Goal: Transaction & Acquisition: Purchase product/service

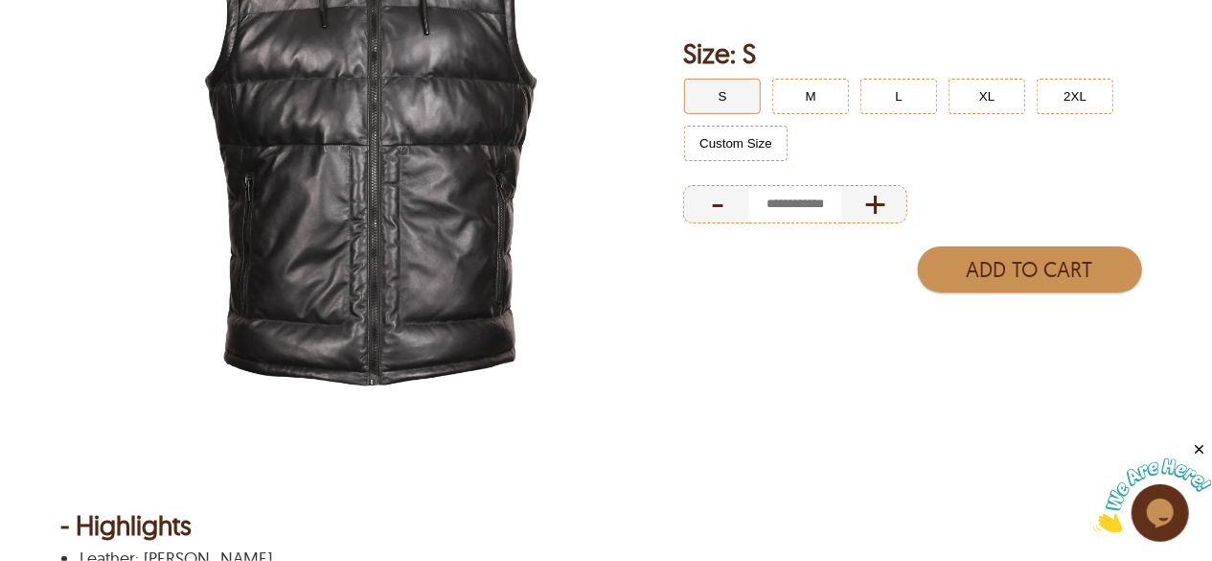
scroll to position [255, 0]
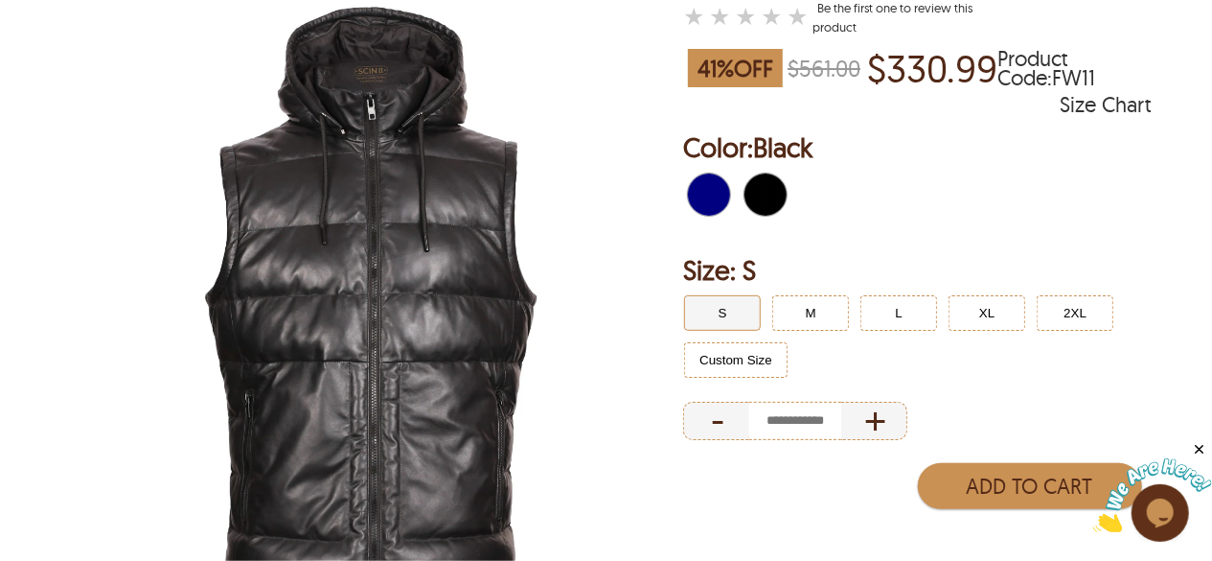
click at [519, 306] on img at bounding box center [370, 306] width 621 height 776
click at [709, 196] on span "Navy" at bounding box center [715, 194] width 12 height 42
click at [759, 200] on span "Black" at bounding box center [755, 194] width 21 height 42
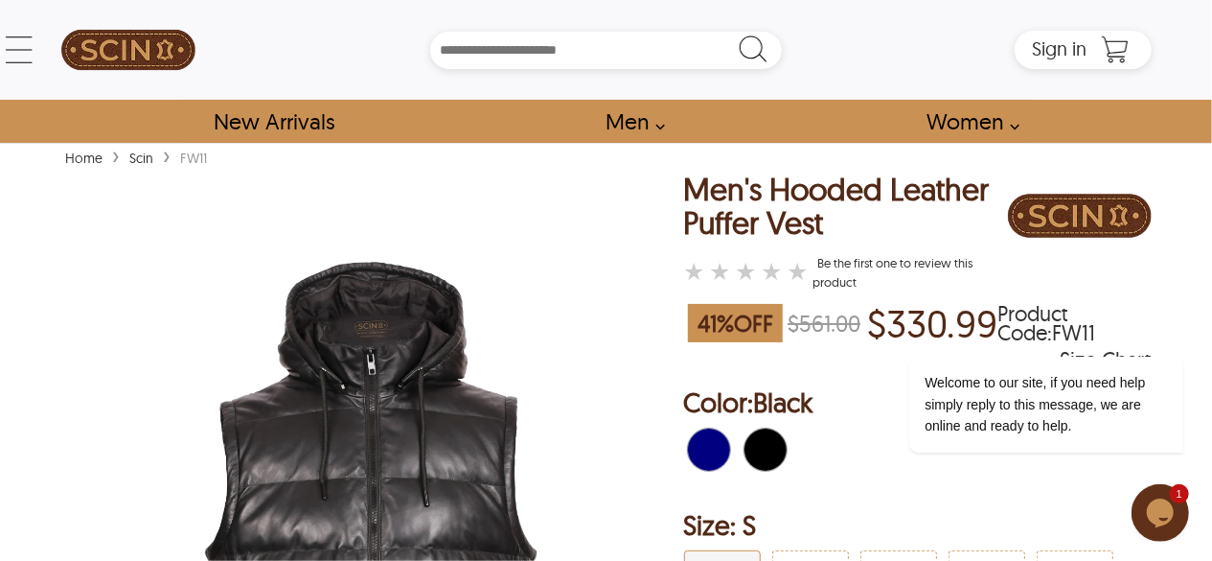
click at [1167, 511] on icon "Chat widget" at bounding box center [1159, 511] width 27 height 29
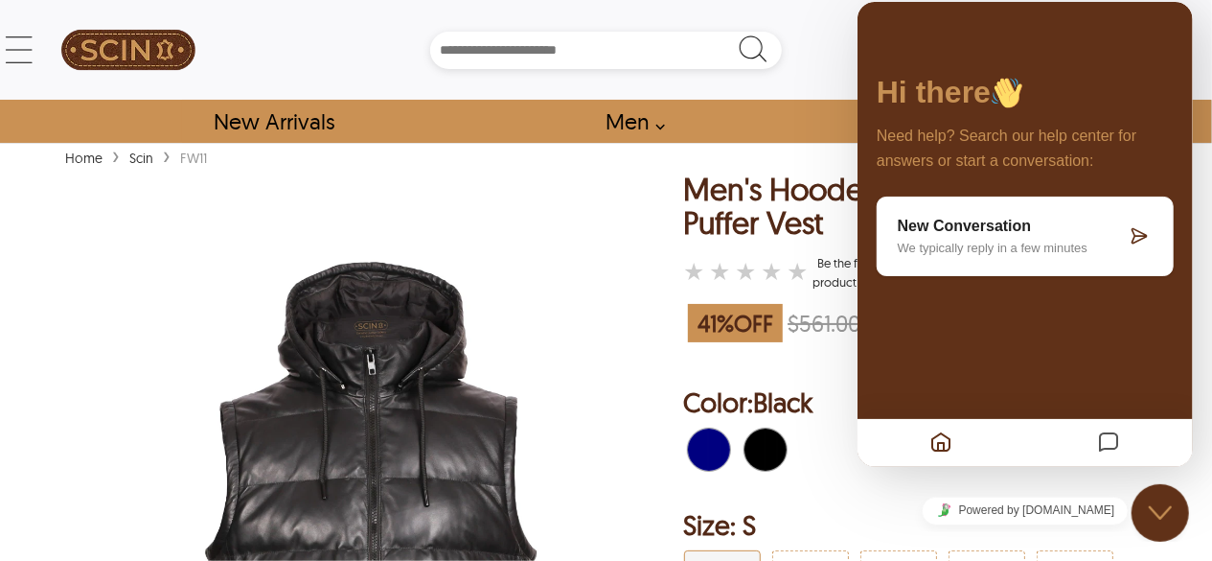
click at [565, 196] on img at bounding box center [370, 561] width 621 height 776
click at [957, 482] on div at bounding box center [917, 452] width 469 height 60
click at [1161, 530] on button "Close Chat This icon closes the chat window." at bounding box center [1160, 512] width 58 height 58
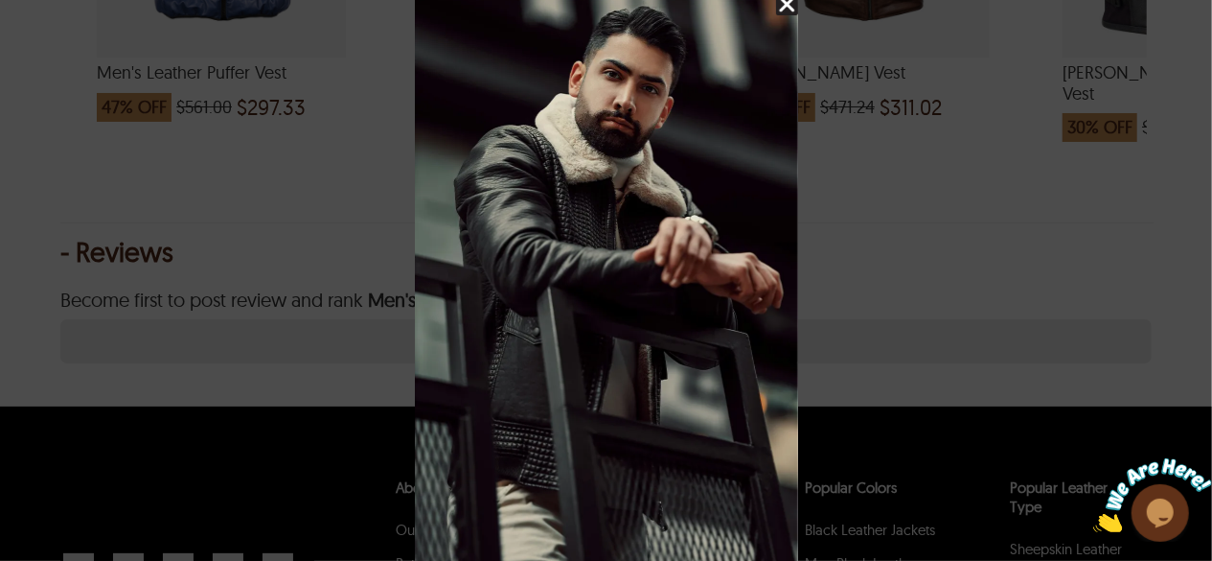
scroll to position [1789, 0]
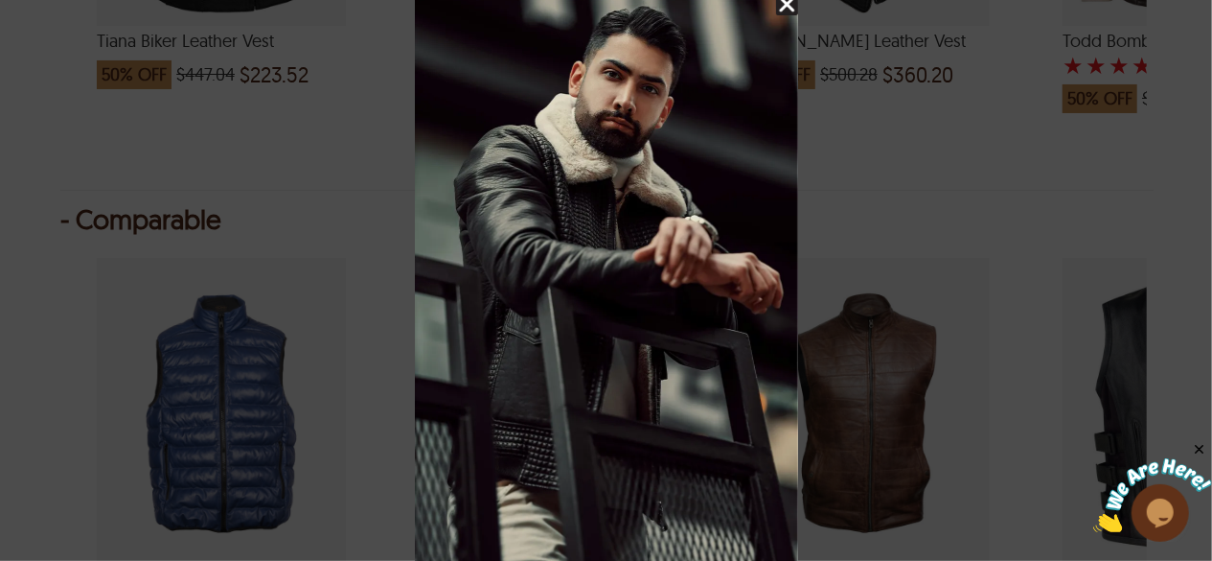
click at [787, 5] on img "Close Splash Button" at bounding box center [787, 4] width 22 height 22
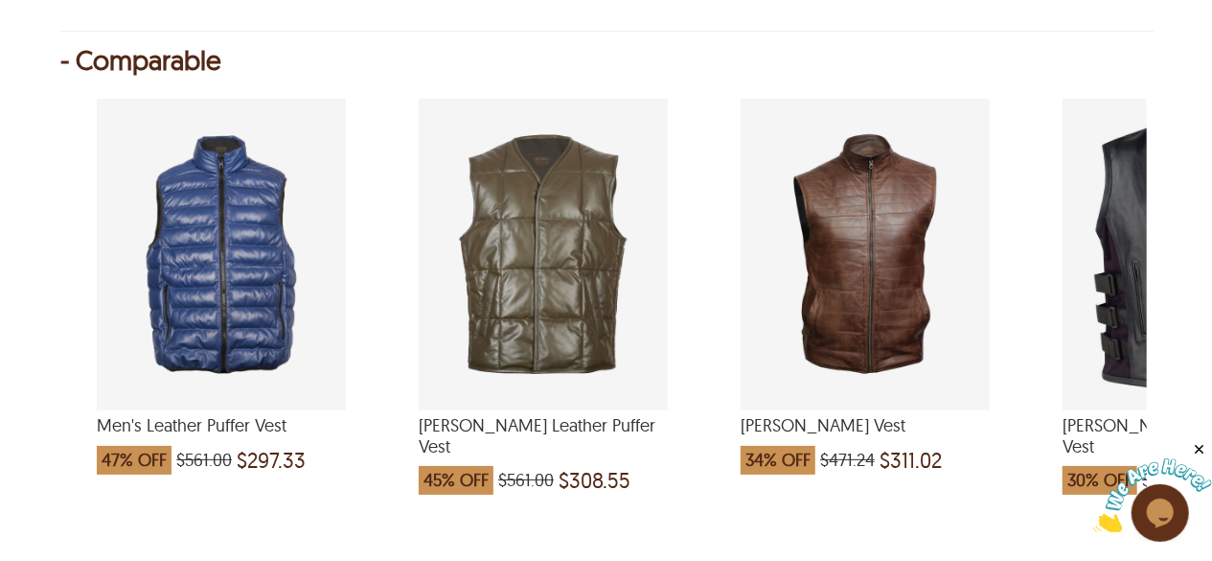
scroll to position [1917, 0]
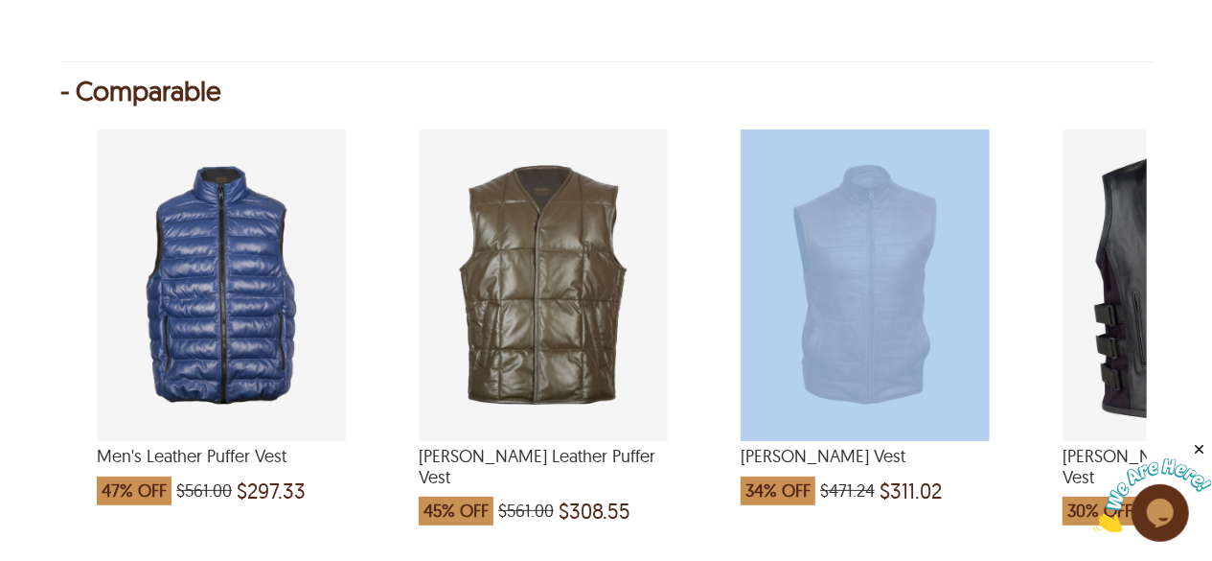
drag, startPoint x: 1024, startPoint y: 249, endPoint x: 727, endPoint y: 242, distance: 297.2
click at [727, 242] on div "Men's Leather Puffer Vest 47% OFF $561.00 $297.33 [PERSON_NAME] Leather Puffer …" at bounding box center [603, 338] width 1087 height 457
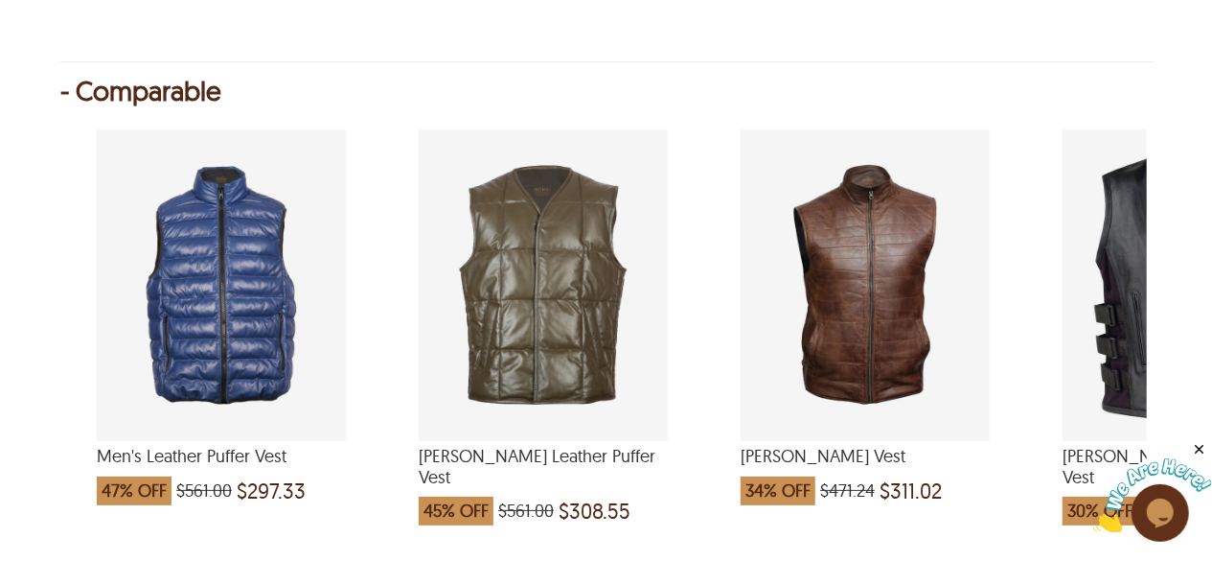
drag, startPoint x: 433, startPoint y: 118, endPoint x: 468, endPoint y: 124, distance: 35.0
click at [443, 118] on div "- Comparable Men's Leather Puffer Vest 47% OFF $561.00 $297.33 [PERSON_NAME] Le…" at bounding box center [606, 324] width 1092 height 486
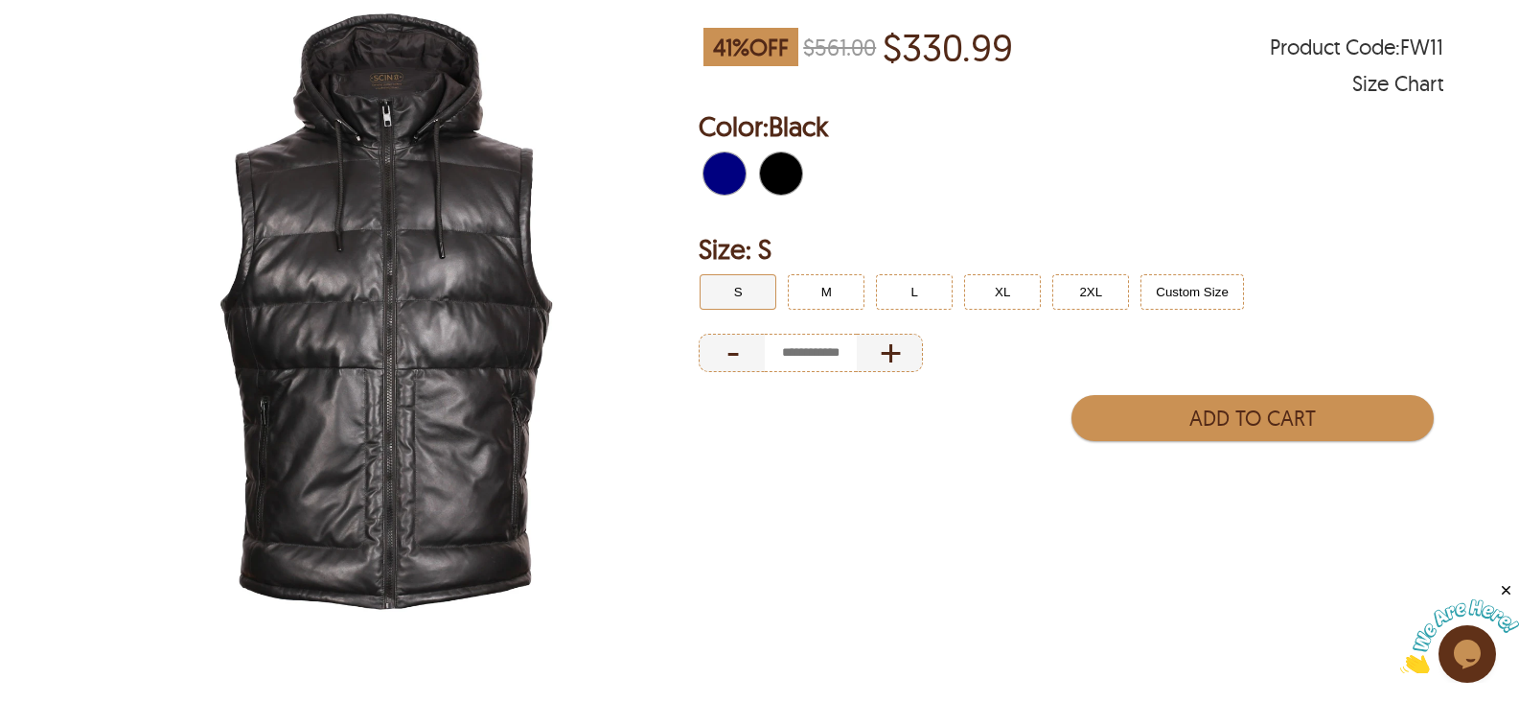
scroll to position [292, 0]
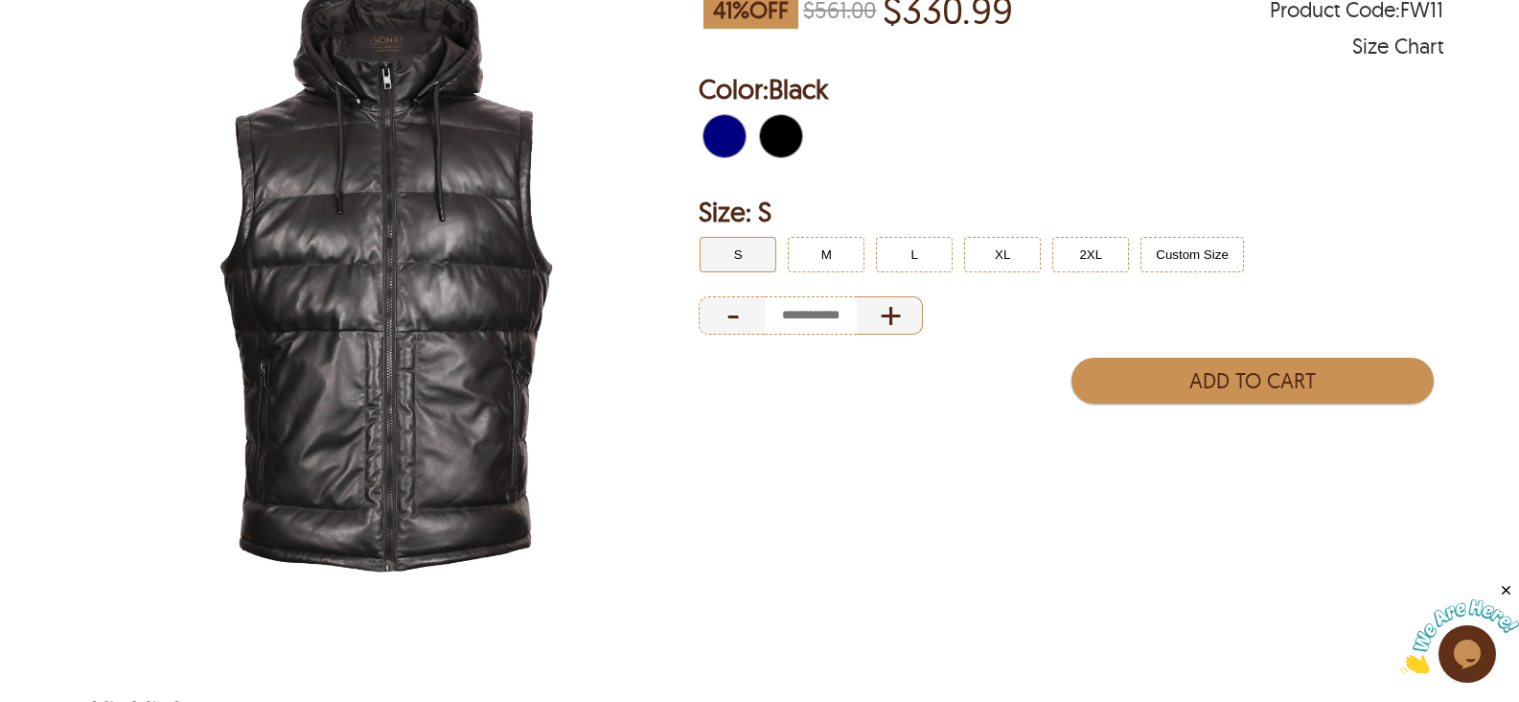
click at [898, 316] on div "+" at bounding box center [890, 315] width 66 height 38
click at [716, 302] on div "-" at bounding box center [732, 315] width 66 height 38
type input "*"
click at [719, 309] on div "-" at bounding box center [732, 315] width 66 height 38
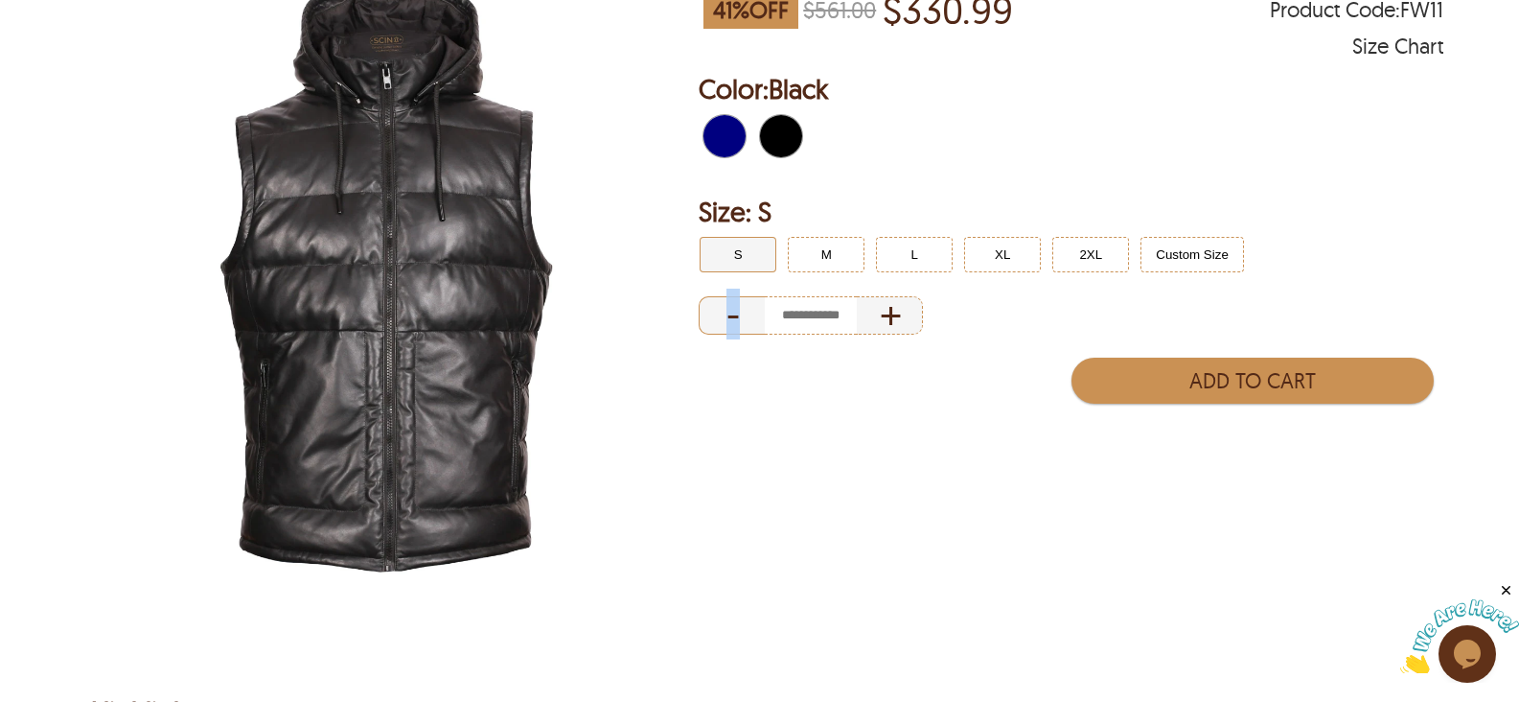
click at [719, 310] on div "-" at bounding box center [732, 315] width 66 height 38
click at [877, 391] on div "Add to Cart" at bounding box center [1071, 381] width 745 height 56
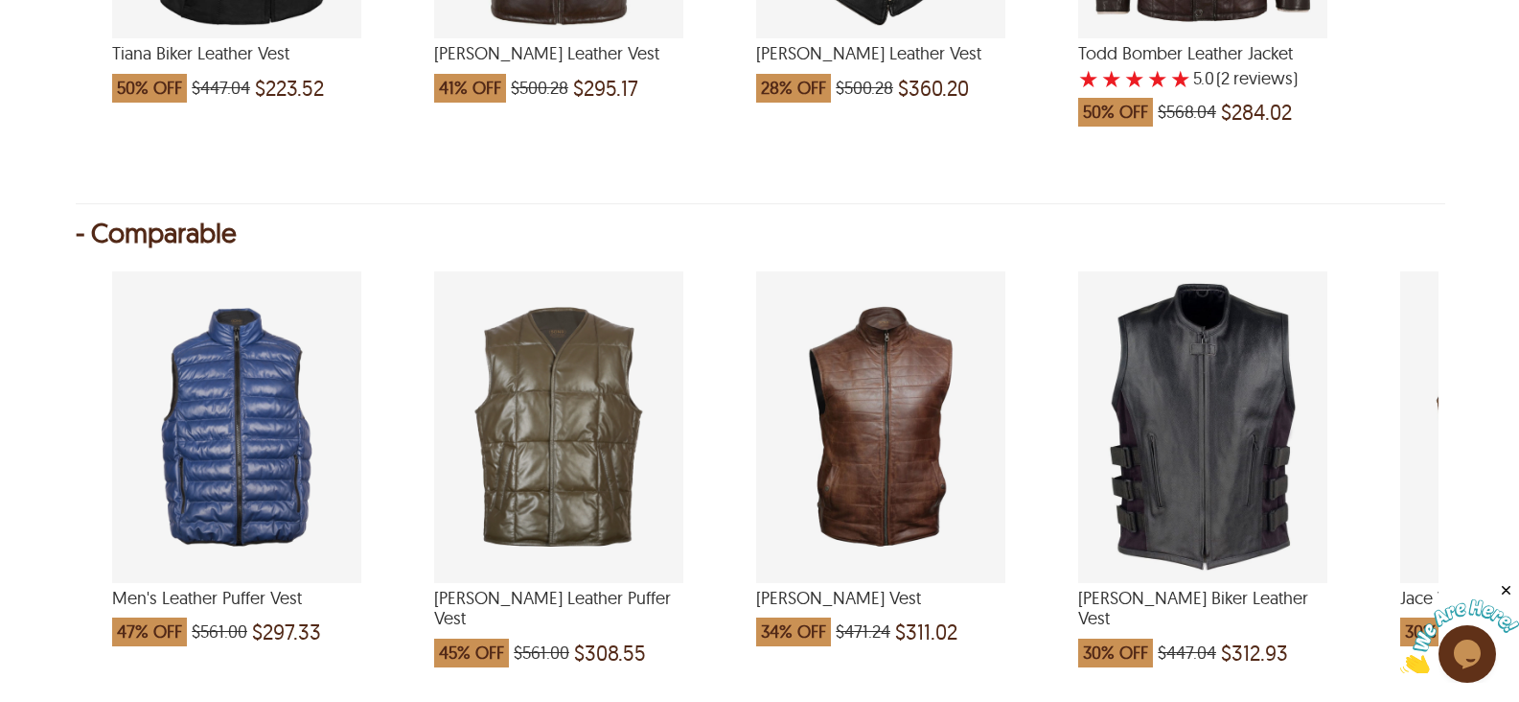
scroll to position [1890, 0]
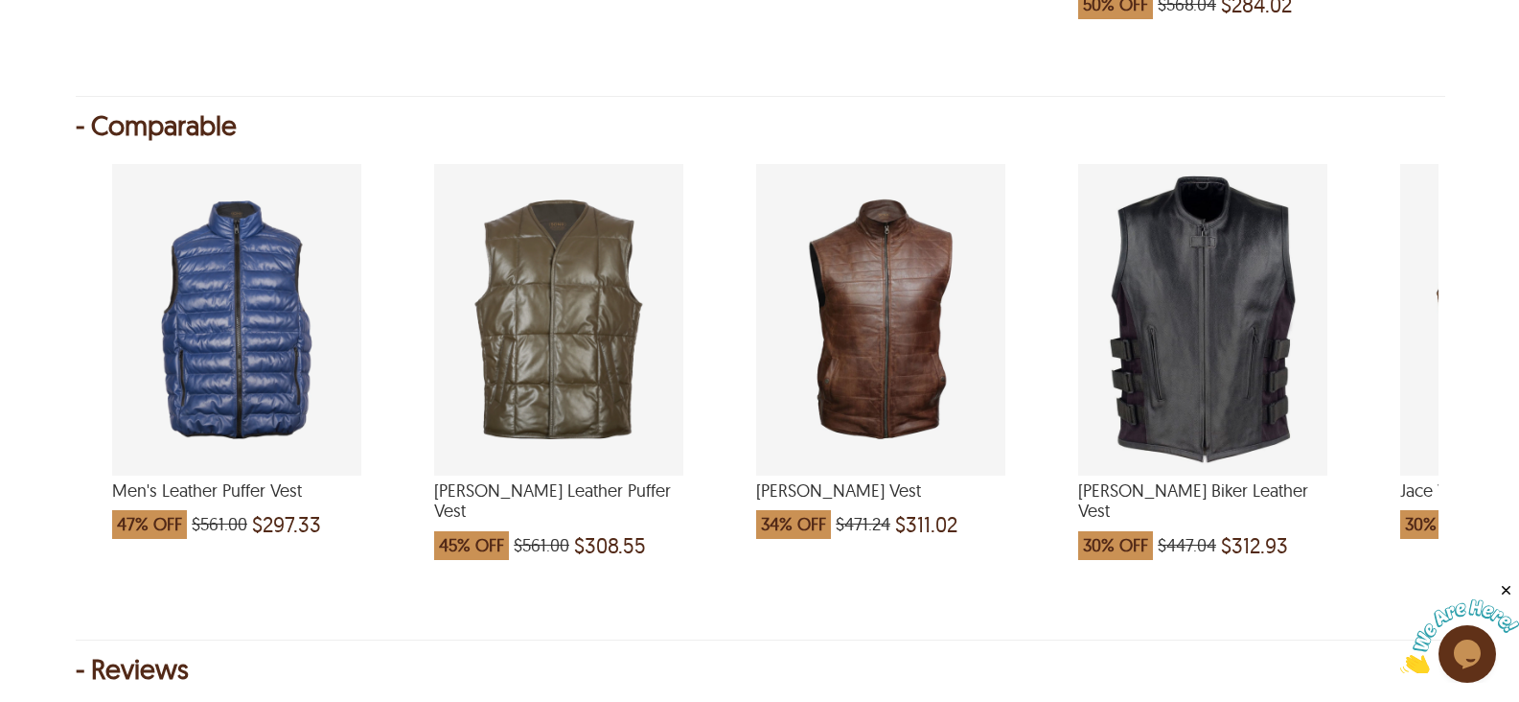
drag, startPoint x: 1361, startPoint y: 390, endPoint x: 1390, endPoint y: 393, distance: 28.9
click at [1212, 393] on div "Men's Leather Puffer Vest 47% OFF $561.00 $297.33 [PERSON_NAME] Leather Puffer …" at bounding box center [757, 373] width 1363 height 457
click at [1212, 355] on div "Jace Vintage Leather Vest which was at a price of $480.92, now after discount t…" at bounding box center [1524, 320] width 249 height 312
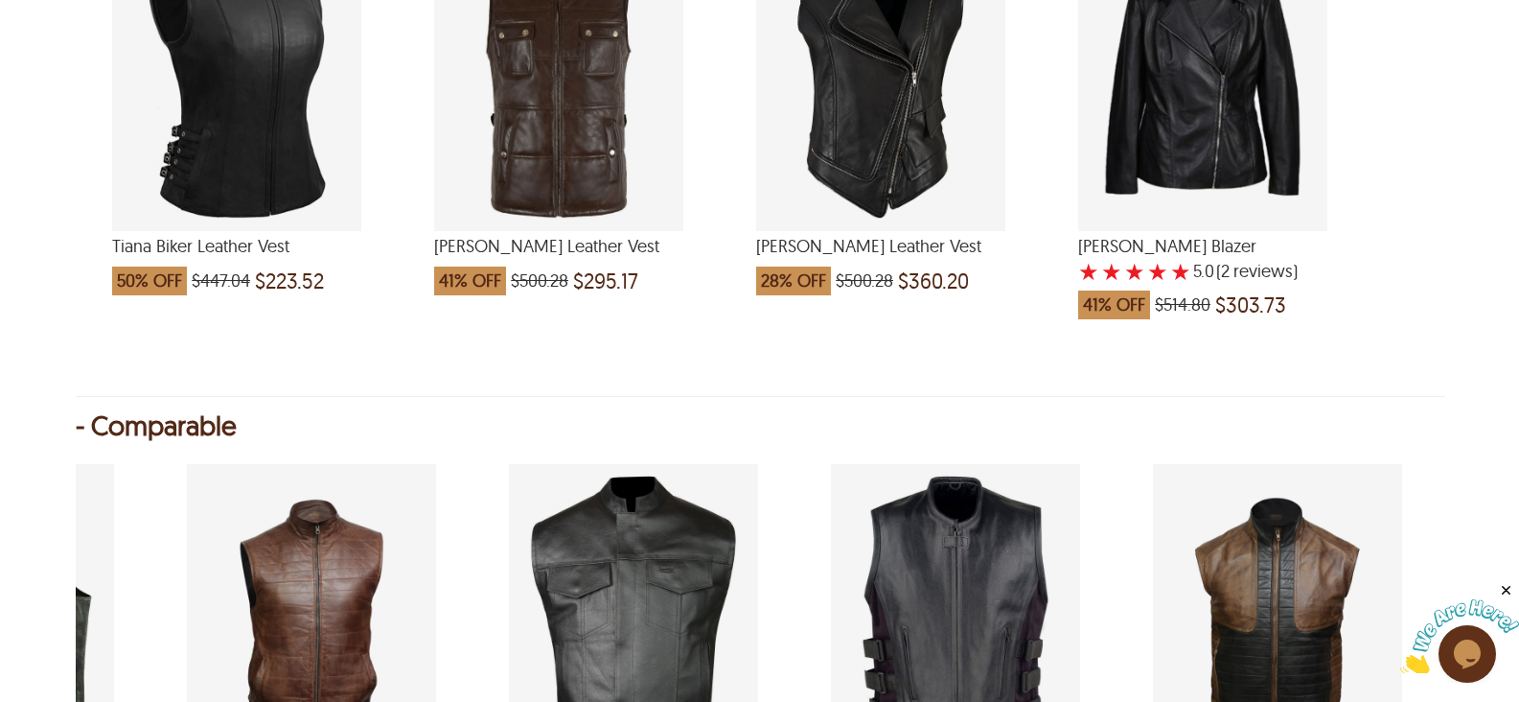
scroll to position [1571, 0]
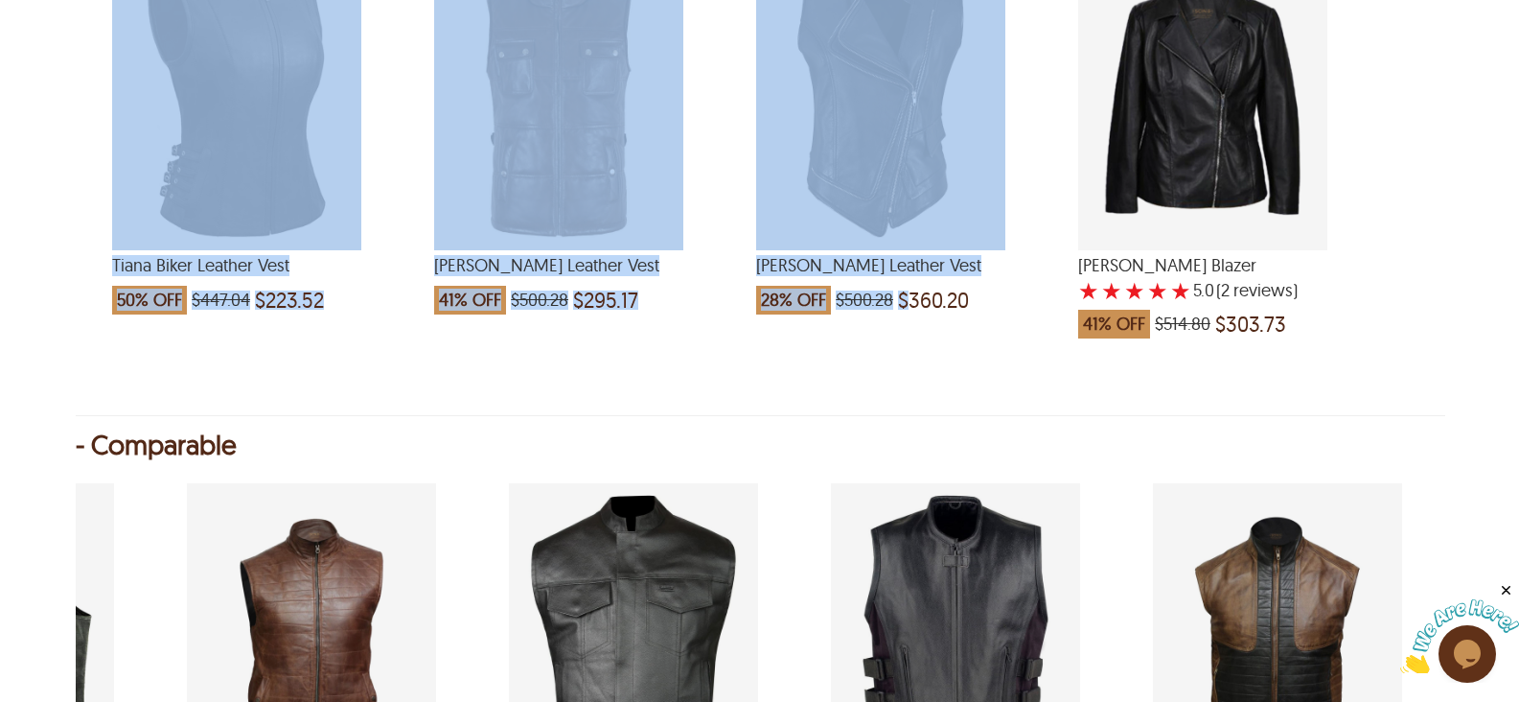
drag, startPoint x: 1099, startPoint y: 404, endPoint x: 787, endPoint y: 363, distance: 315.2
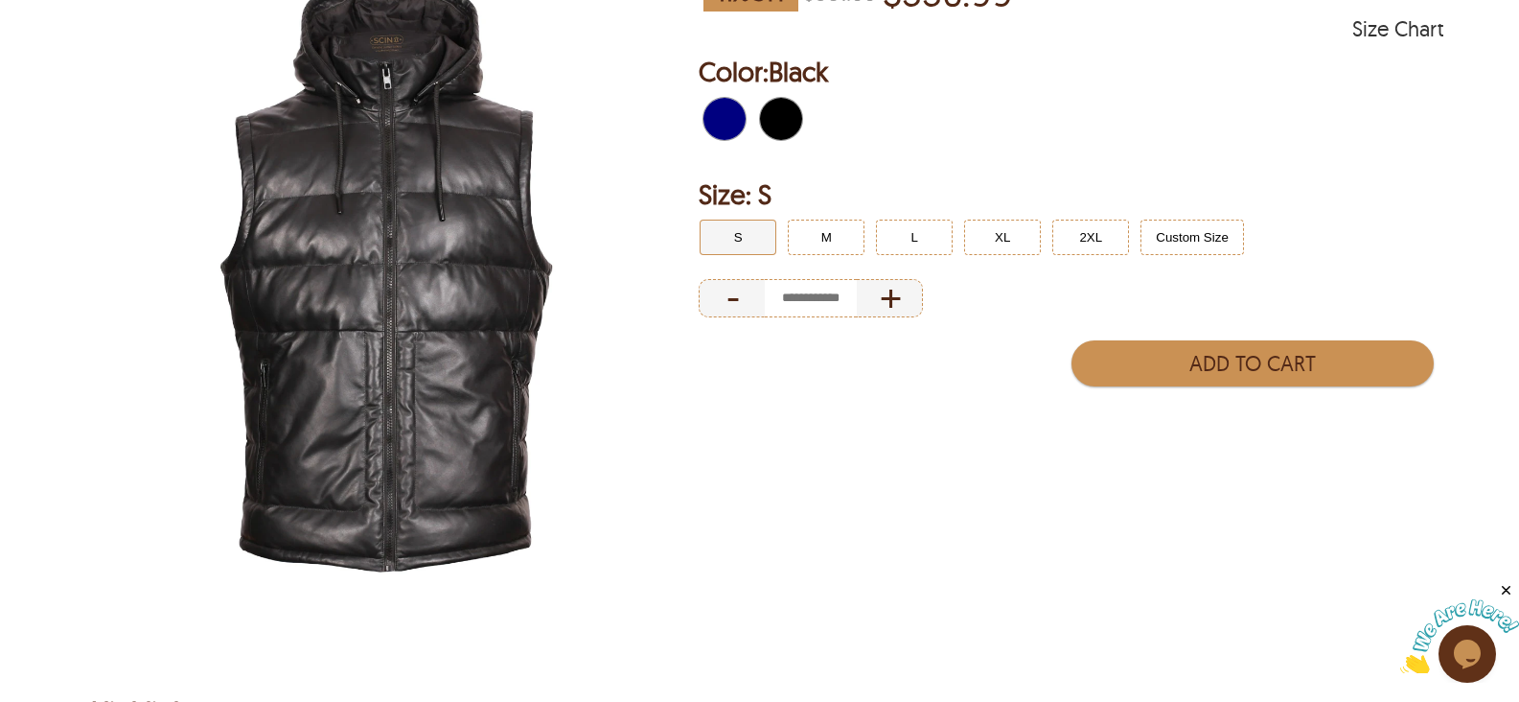
scroll to position [133, 0]
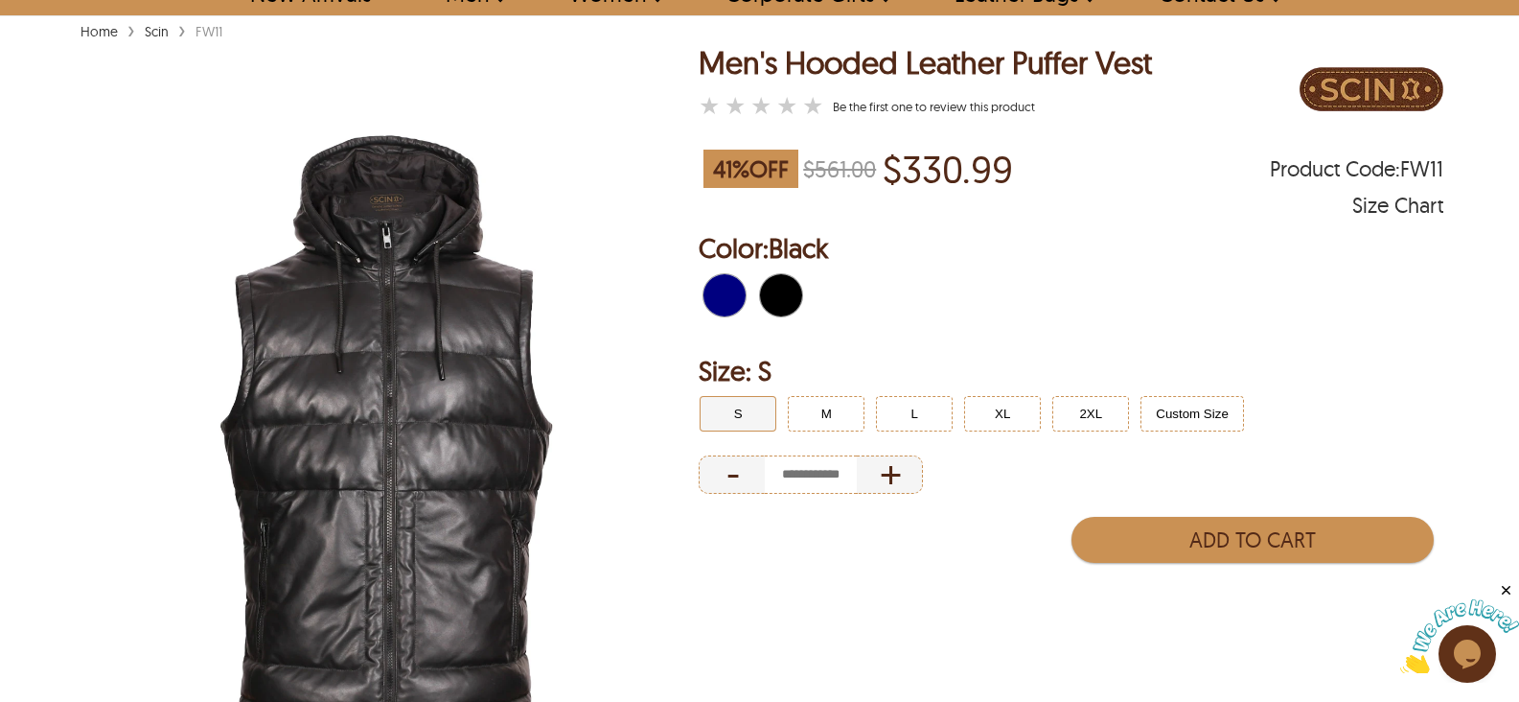
click at [332, 389] on img at bounding box center [386, 434] width 621 height 776
click at [184, 31] on div "Home › Scin › FW11" at bounding box center [151, 30] width 151 height 21
click at [181, 31] on span "›" at bounding box center [182, 29] width 8 height 34
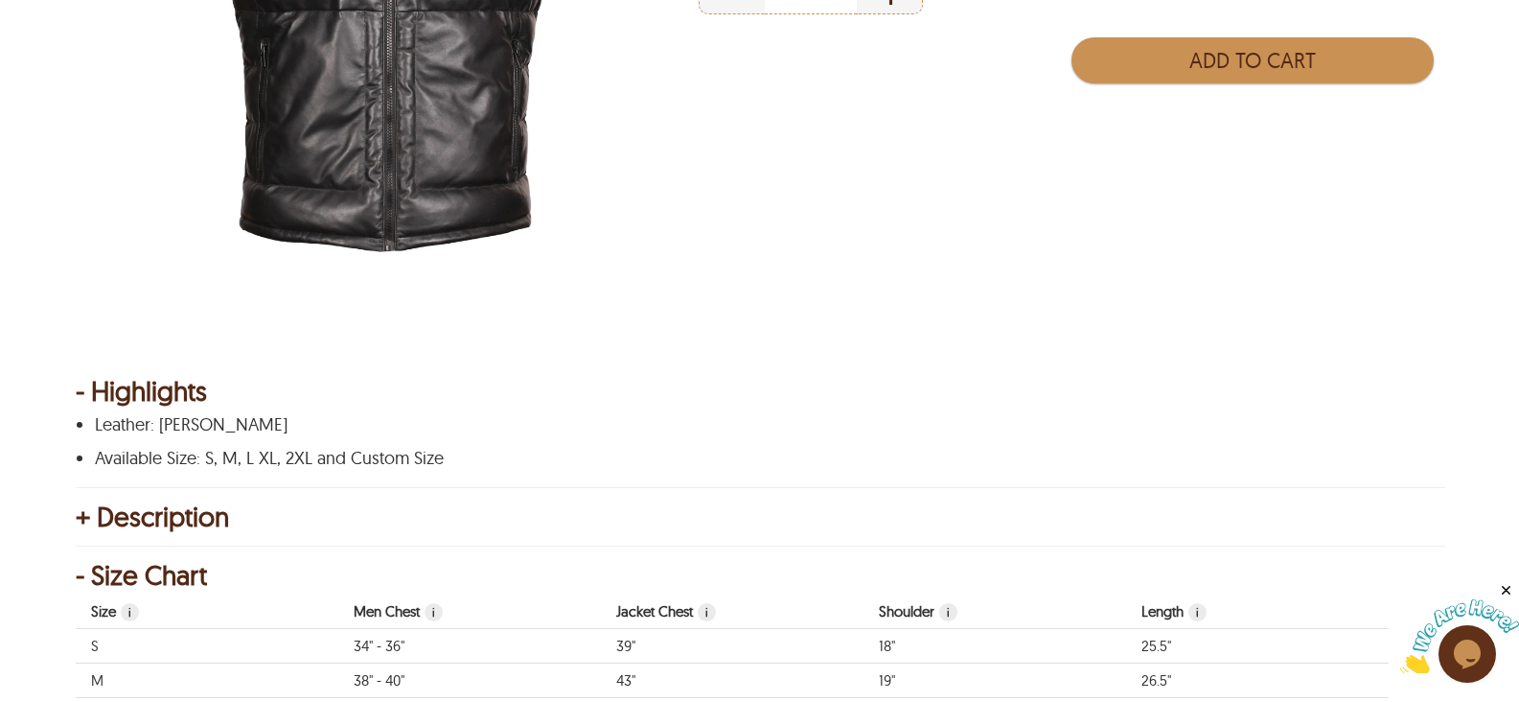
scroll to position [0, 0]
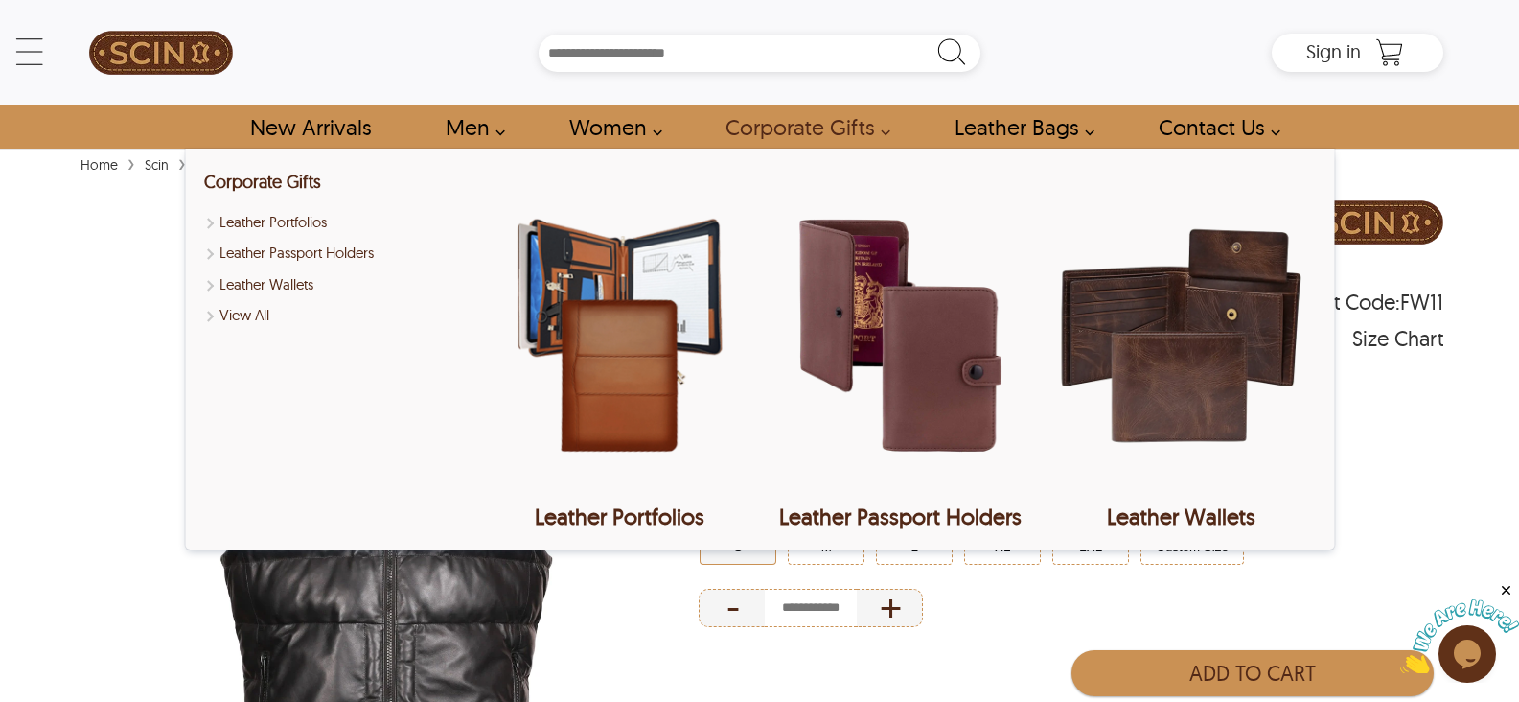
click at [841, 61] on input "Search Box" at bounding box center [759, 53] width 441 height 37
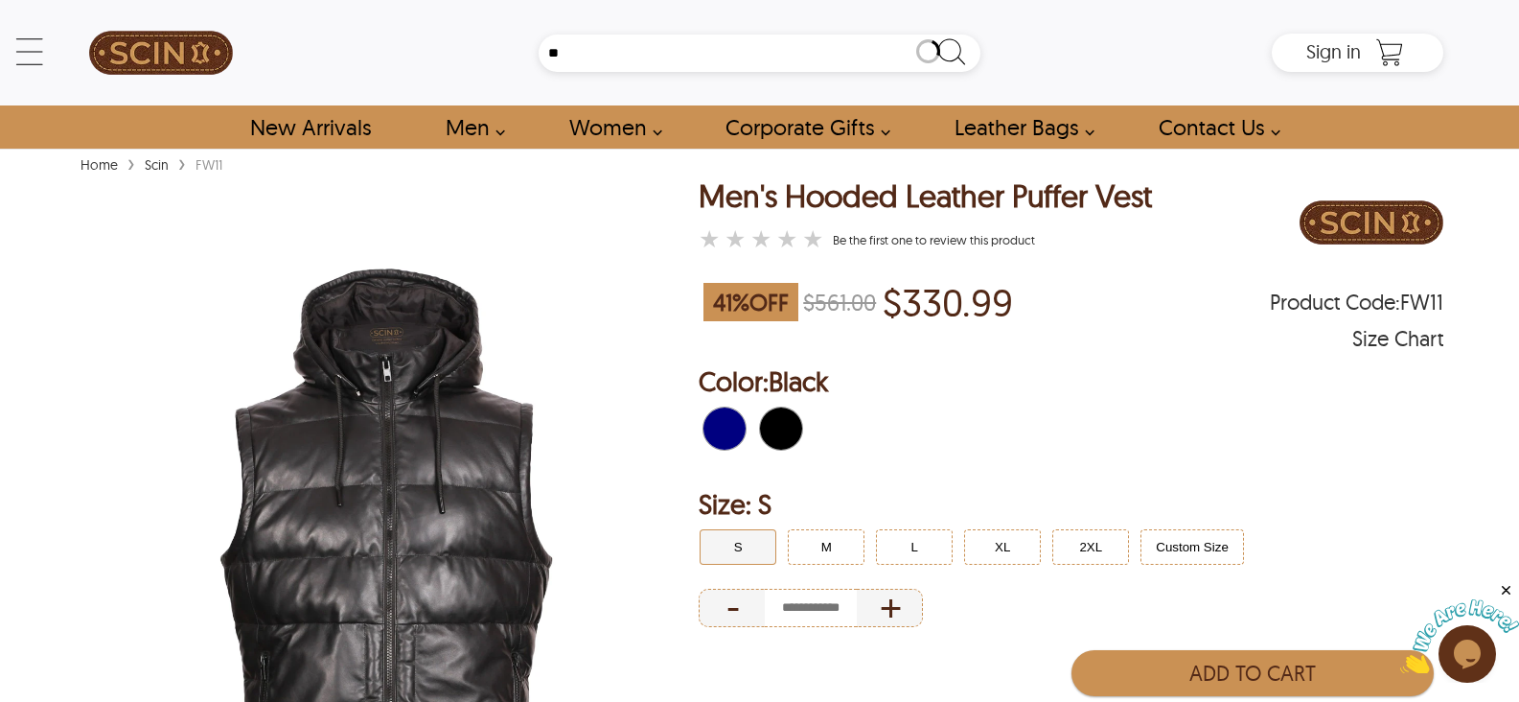
type input "*"
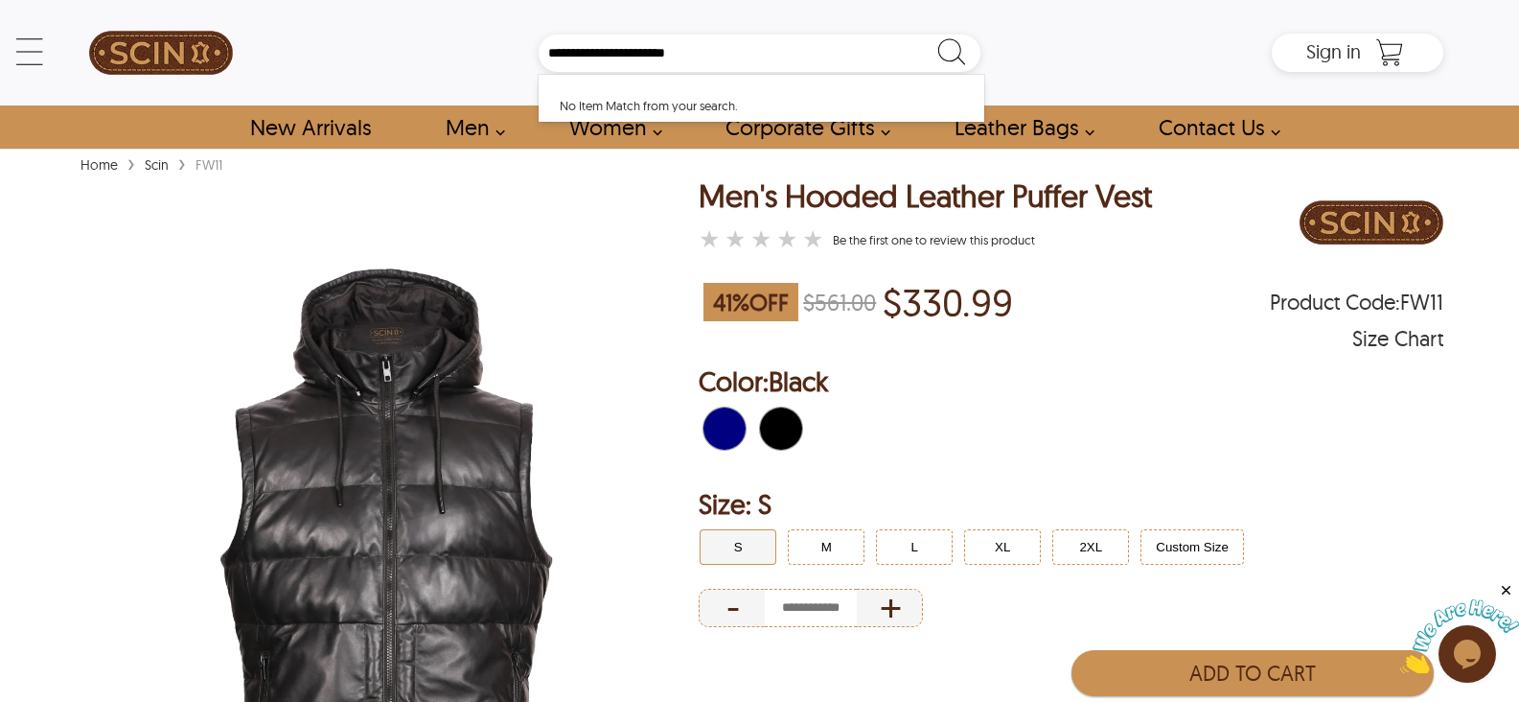
type input "**********"
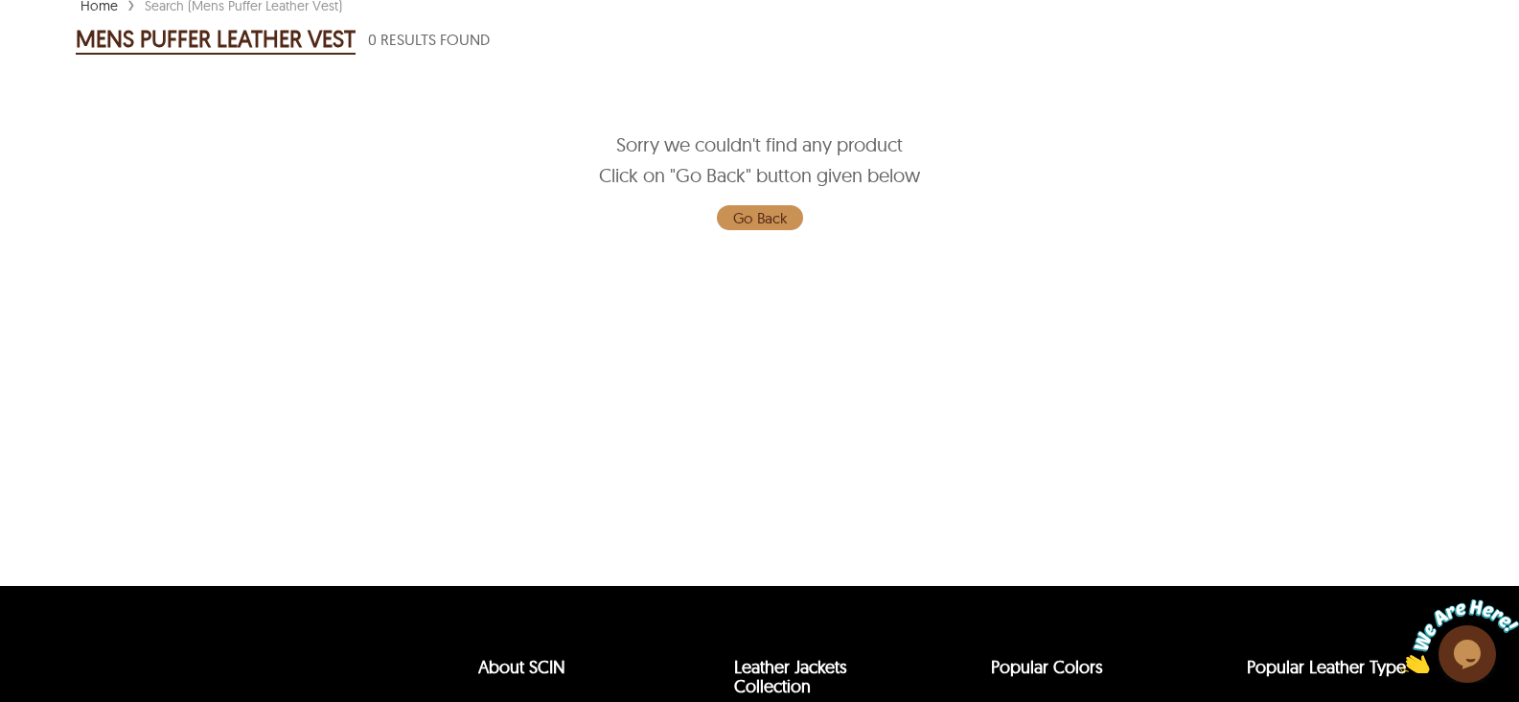
click at [776, 214] on link "Go Back" at bounding box center [760, 217] width 86 height 25
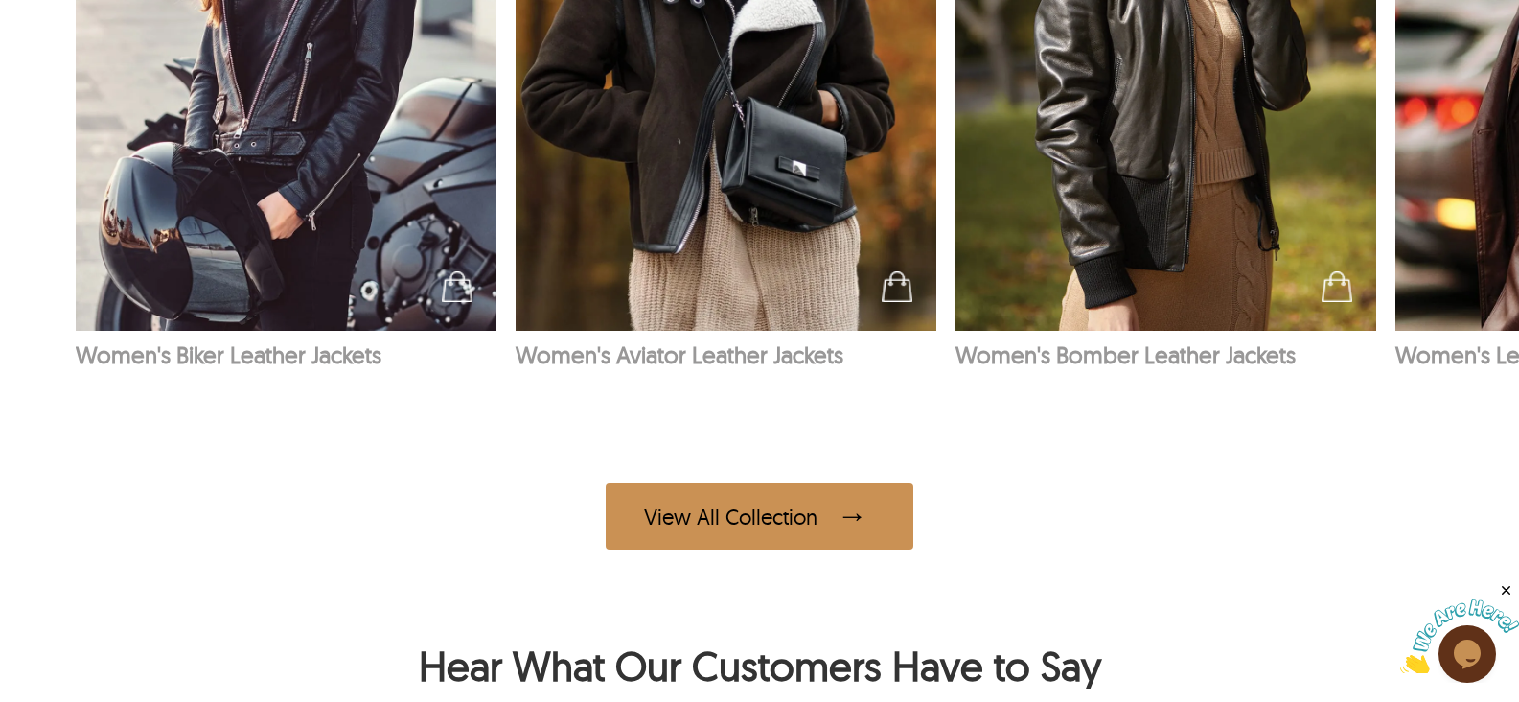
scroll to position [5112, 0]
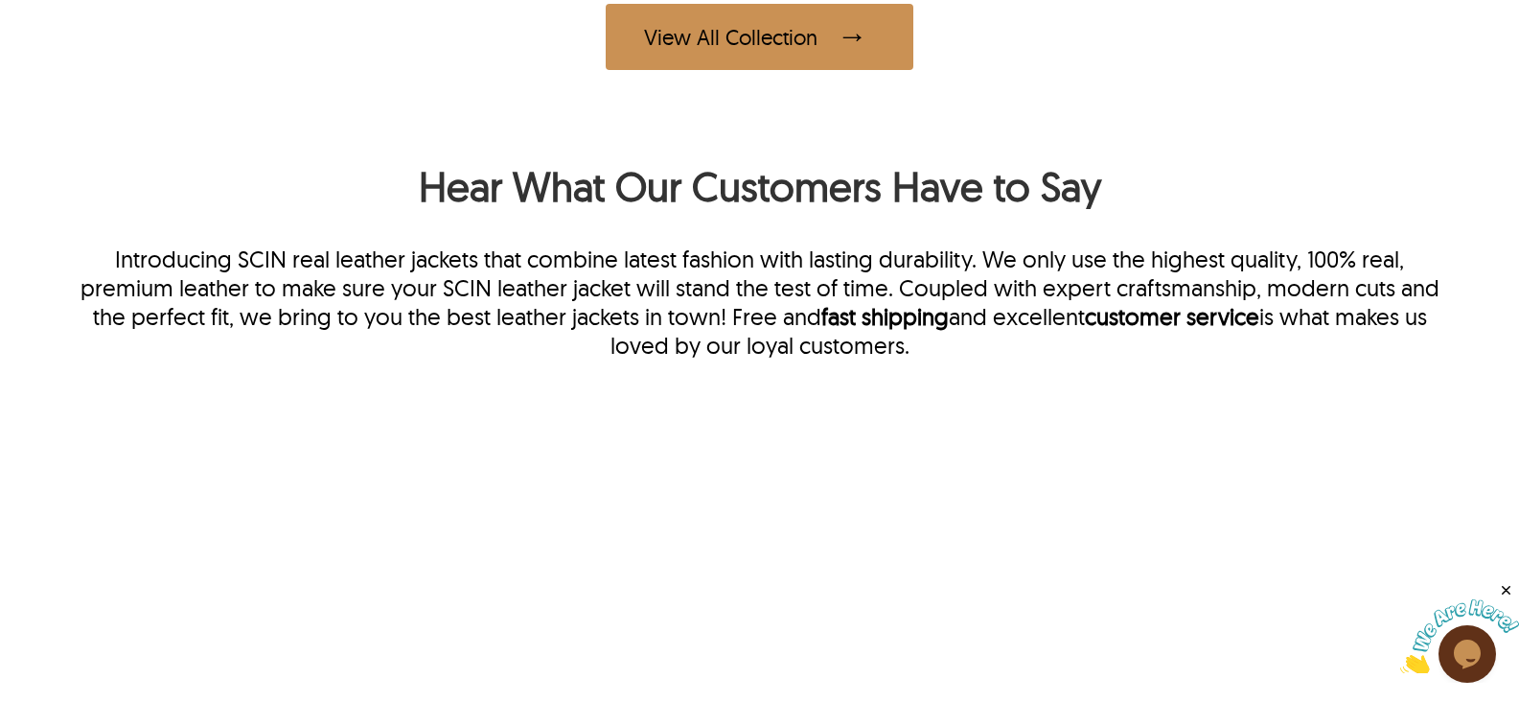
click at [803, 53] on div "View All Collection" at bounding box center [760, 37] width 308 height 66
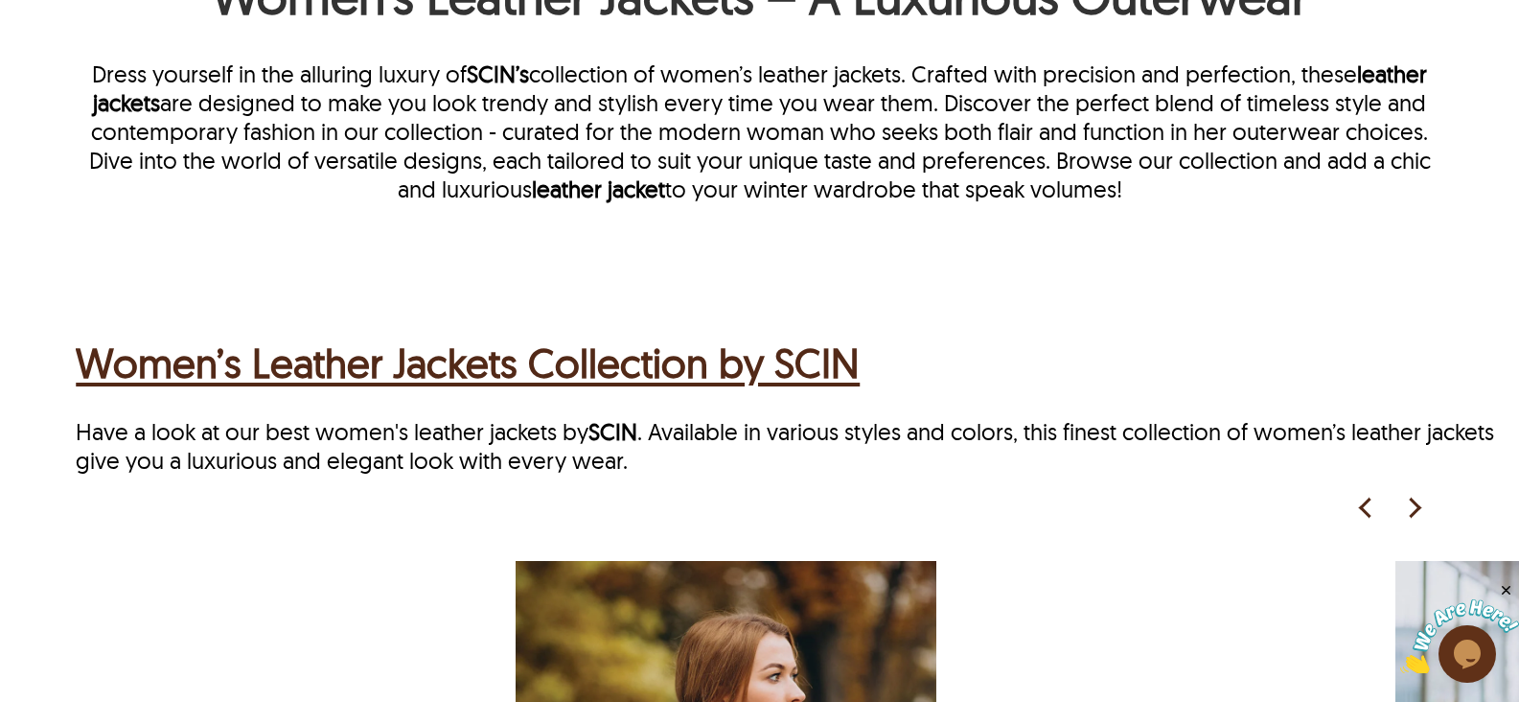
scroll to position [869, 0]
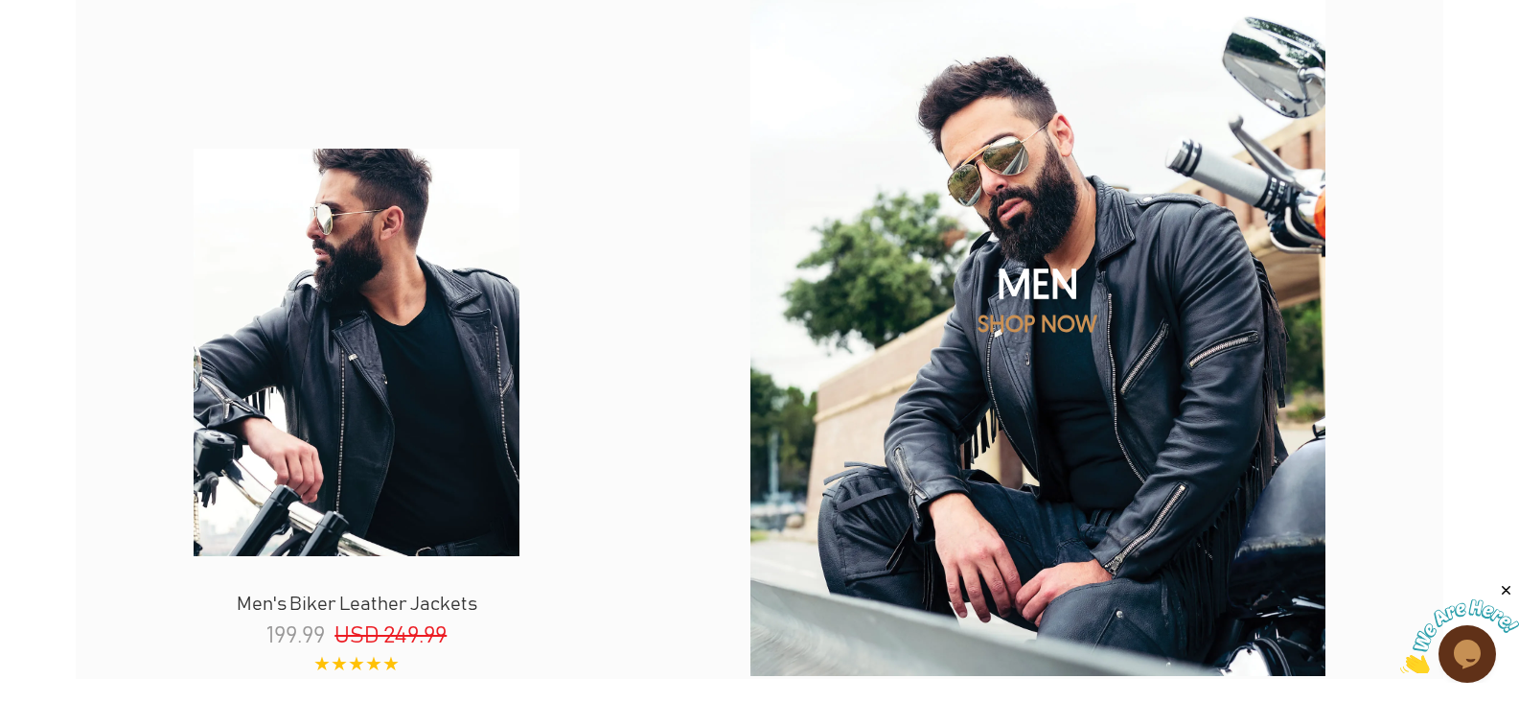
type input "**********"
select select "********"
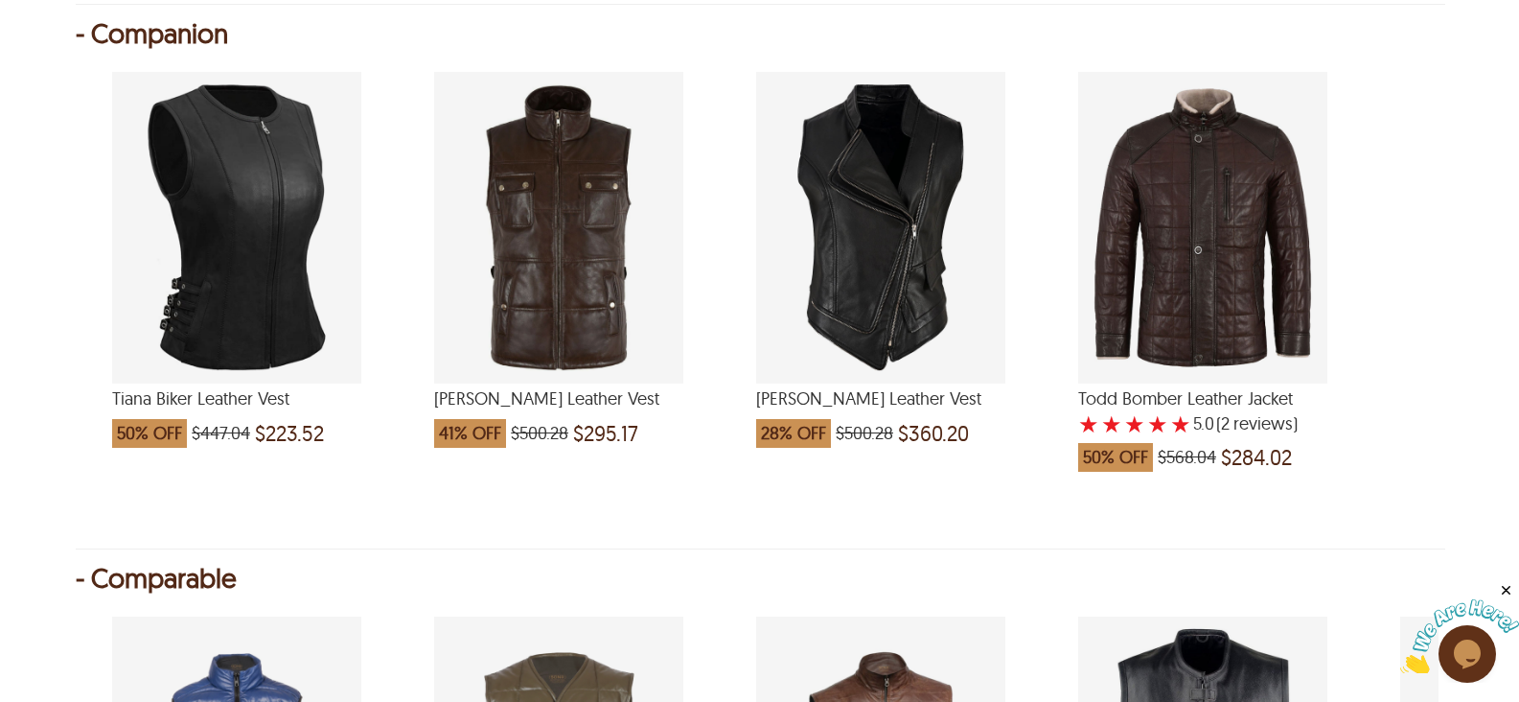
scroll to position [958, 0]
